Goal: Task Accomplishment & Management: Manage account settings

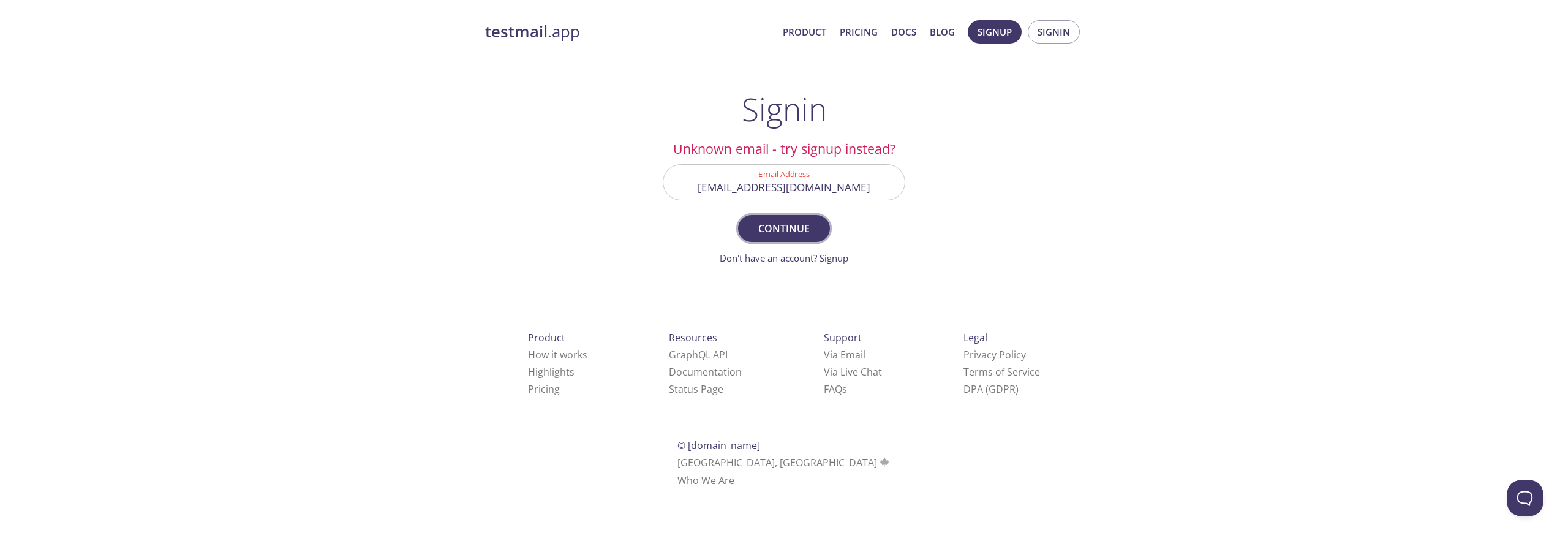
click at [779, 231] on span "Continue" at bounding box center [784, 229] width 65 height 18
click at [785, 175] on input "mikael@juni.co" at bounding box center [783, 183] width 241 height 35
click at [770, 184] on input "mikael@juni.co" at bounding box center [783, 183] width 241 height 35
click at [1035, 203] on div "testmail .app Product Pricing Docs Blog Signup Signin Signin Unknown email - tr…" at bounding box center [783, 268] width 627 height 511
click at [769, 231] on span "Continue" at bounding box center [784, 229] width 65 height 18
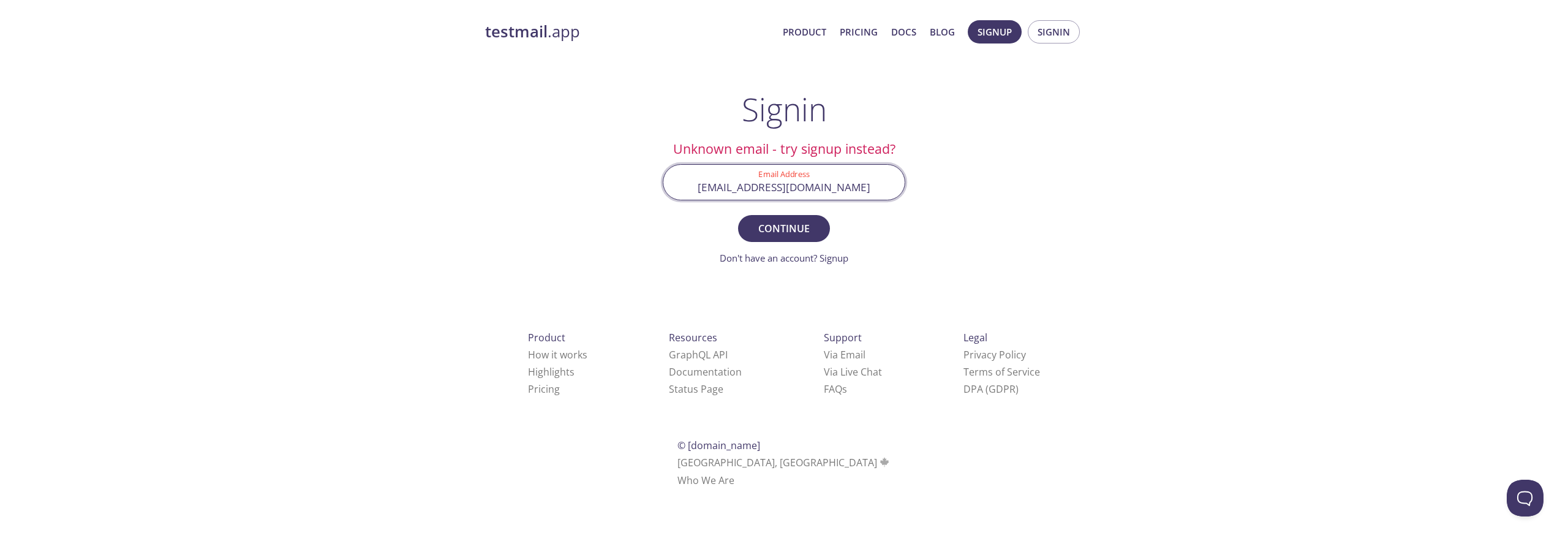
click at [791, 181] on input "mikael@juni.co" at bounding box center [783, 183] width 241 height 35
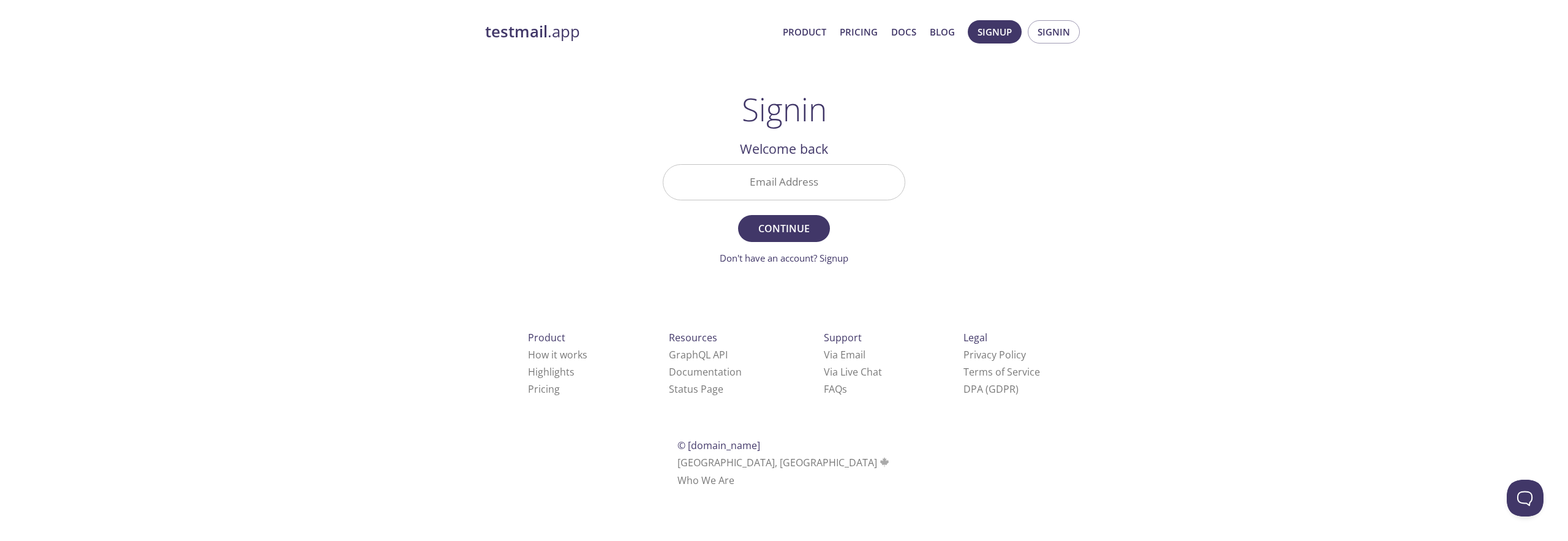
click at [772, 165] on input "Email Address" at bounding box center [783, 183] width 241 height 35
click at [806, 174] on input "Email Address" at bounding box center [783, 183] width 241 height 35
type input "[PERSON_NAME]"
click at [544, 254] on div "testmail .app Product Pricing Docs Blog Signup Signin Signin Welcome back Email…" at bounding box center [783, 268] width 627 height 511
click at [626, 201] on div "testmail .app Product Pricing Docs Blog Signup Signin Signin Welcome back Email…" at bounding box center [783, 268] width 627 height 511
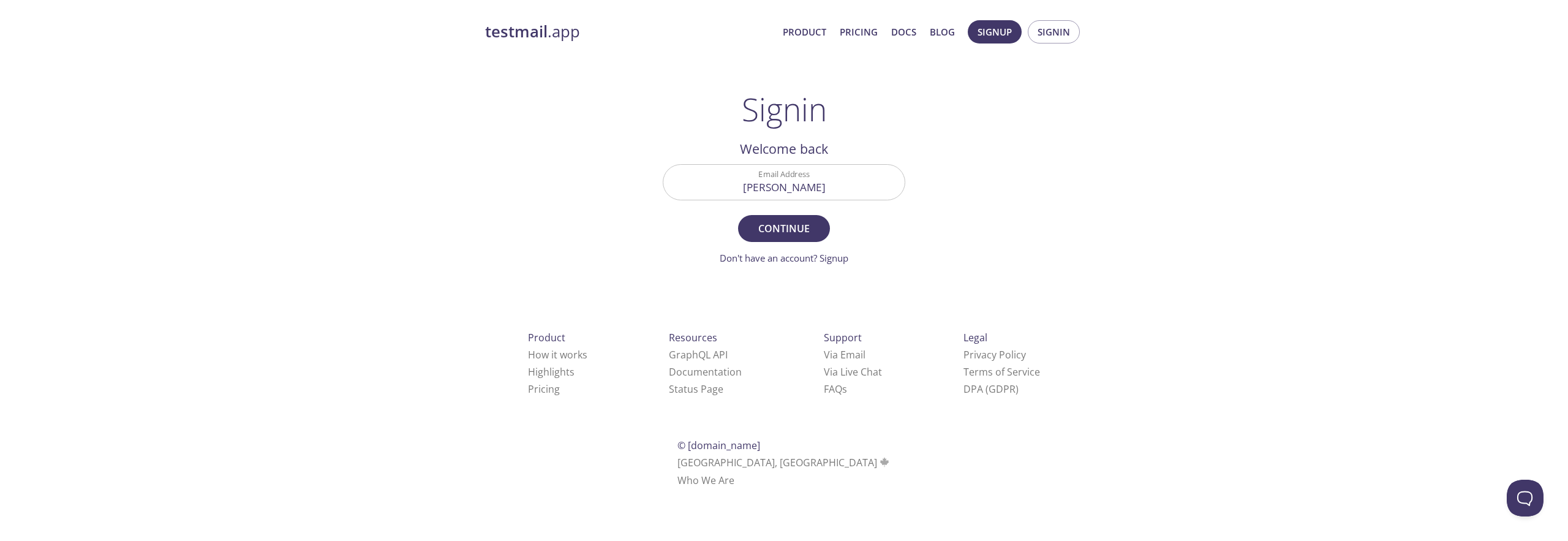
drag, startPoint x: 806, startPoint y: 195, endPoint x: 557, endPoint y: 162, distance: 251.2
click at [689, 176] on input "[PERSON_NAME]" at bounding box center [783, 183] width 241 height 35
drag, startPoint x: 551, startPoint y: 173, endPoint x: 757, endPoint y: 207, distance: 208.8
click at [554, 168] on div "testmail .app Product Pricing Docs Blog Signup Signin Signin Welcome back Email…" at bounding box center [783, 268] width 627 height 511
click at [775, 182] on input "Email Address" at bounding box center [783, 183] width 241 height 35
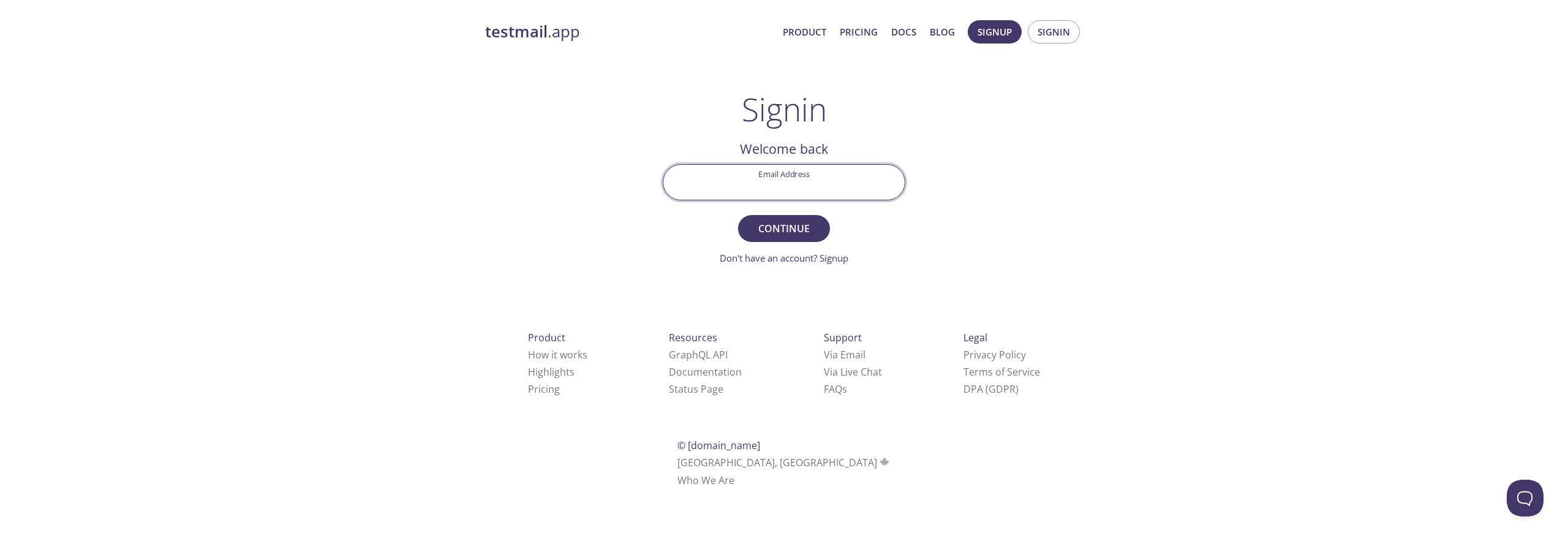
click at [0, 504] on com-1password-button at bounding box center [0, 504] width 0 height 0
click at [878, 166] on input "Email Address" at bounding box center [783, 183] width 241 height 35
click at [828, 180] on input "Email Address" at bounding box center [783, 183] width 241 height 35
